Goal: Navigation & Orientation: Find specific page/section

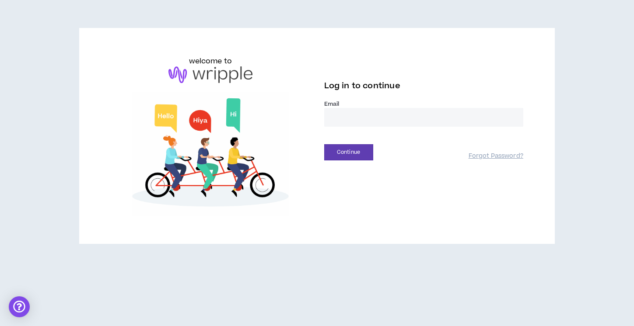
click at [360, 117] on input "email" at bounding box center [423, 117] width 199 height 19
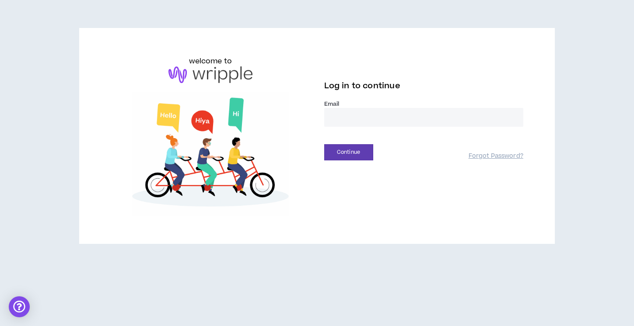
type input "**********"
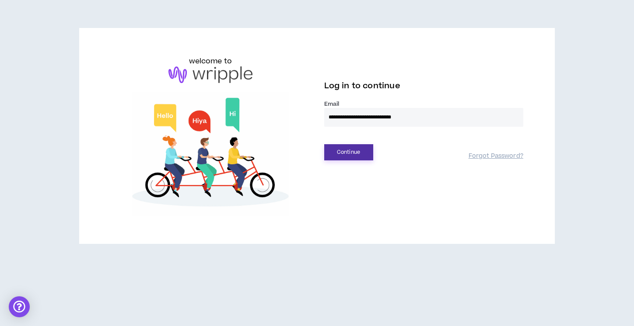
click at [354, 152] on button "Continue" at bounding box center [348, 152] width 49 height 16
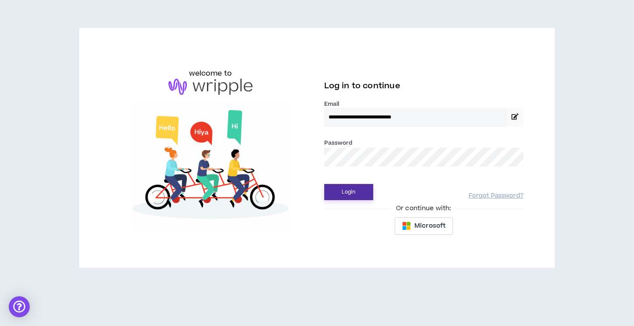
click at [349, 196] on button "Login" at bounding box center [348, 192] width 49 height 16
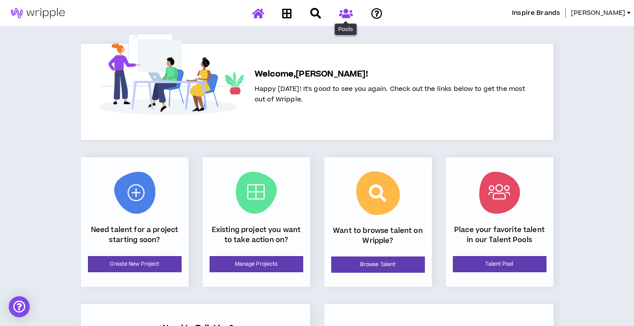
click at [347, 10] on icon at bounding box center [346, 13] width 14 height 11
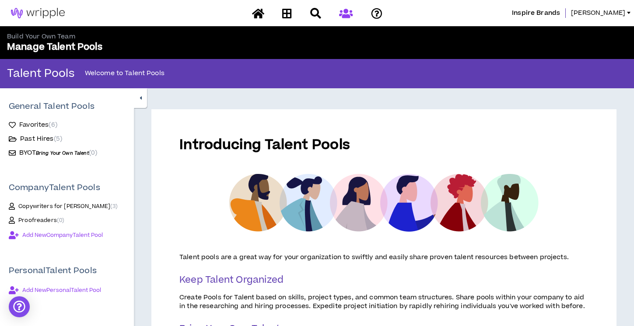
click at [47, 126] on span "Favorites ( 6 )" at bounding box center [38, 125] width 38 height 9
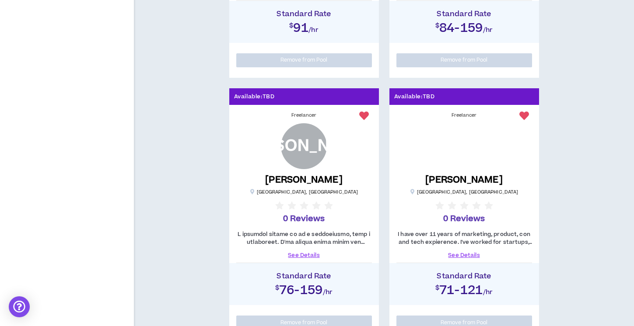
scroll to position [366, 0]
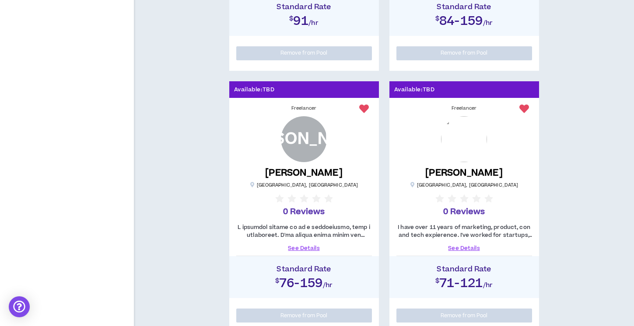
click at [305, 247] on link "See Details" at bounding box center [304, 249] width 136 height 8
